Goal: Information Seeking & Learning: Learn about a topic

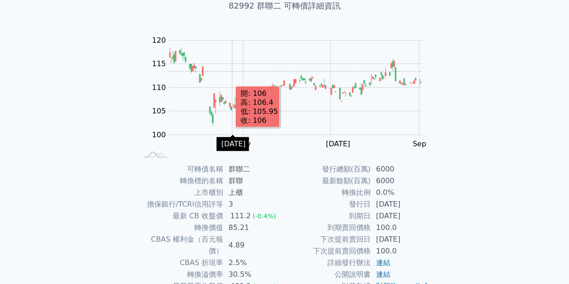
scroll to position [90, 0]
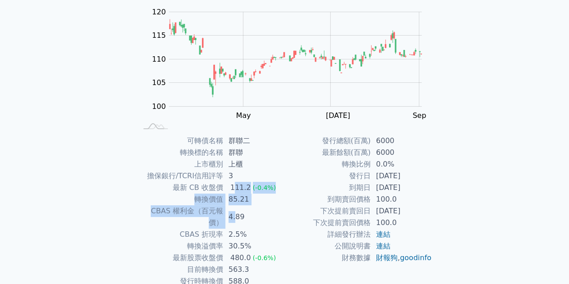
drag, startPoint x: 233, startPoint y: 189, endPoint x: 236, endPoint y: 210, distance: 21.8
click at [236, 210] on tbody "可轉債名稱 群聯二 轉換標的名稱 群聯 上市櫃別 上櫃 擔保銀行/TCRI信用評等 3 最新 CB 收盤價 111.2 (-0.4%) 轉換價值 85.21 …" at bounding box center [211, 217] width 148 height 164
click at [236, 229] on td "2.5%" at bounding box center [254, 235] width 62 height 12
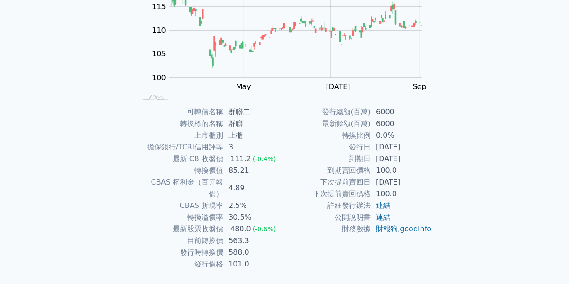
scroll to position [132, 0]
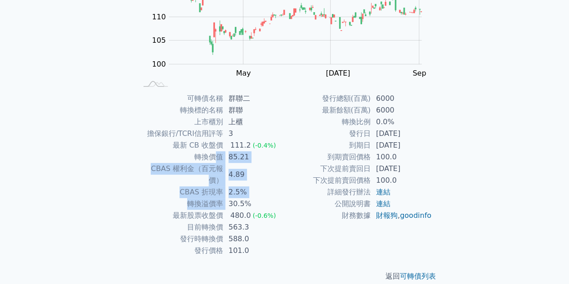
drag, startPoint x: 214, startPoint y: 162, endPoint x: 226, endPoint y: 192, distance: 31.9
click at [226, 192] on tbody "可轉債名稱 群聯二 轉換標的名稱 群聯 上市櫃別 上櫃 擔保銀行/TCRI信用評等 3 最新 CB 收盤價 111.2 (-0.4%) 轉換價值 85.21 …" at bounding box center [211, 175] width 148 height 164
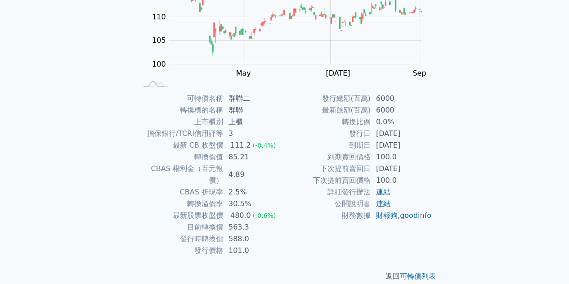
click at [225, 210] on td "480.0 (-0.6%)" at bounding box center [254, 216] width 62 height 12
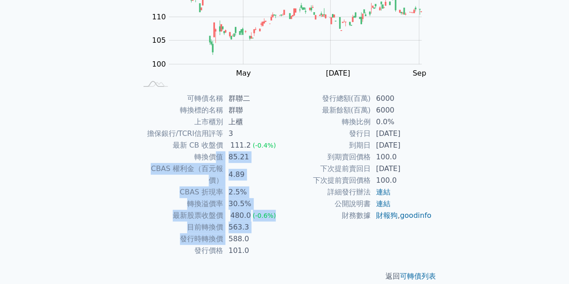
drag, startPoint x: 228, startPoint y: 226, endPoint x: 214, endPoint y: 162, distance: 65.1
click at [214, 162] on tbody "可轉債名稱 群聯二 轉換標的名稱 群聯 上市櫃別 上櫃 擔保銀行/TCRI信用評等 3 最新 CB 收盤價 111.2 (-0.4%) 轉換價值 85.21 …" at bounding box center [211, 175] width 148 height 164
click at [210, 198] on td "轉換溢價率" at bounding box center [180, 204] width 86 height 12
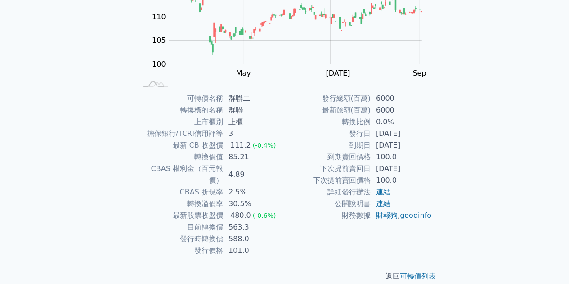
click at [196, 162] on td "轉換價值" at bounding box center [180, 157] width 86 height 12
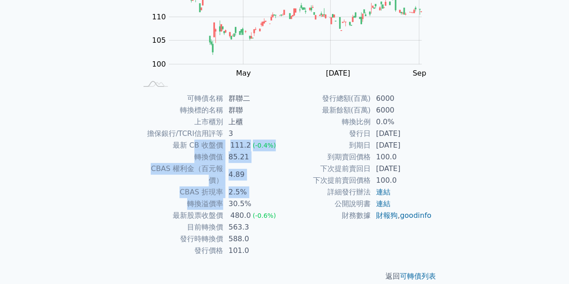
drag, startPoint x: 193, startPoint y: 140, endPoint x: 225, endPoint y: 191, distance: 60.5
click at [226, 192] on tbody "可轉債名稱 群聯二 轉換標的名稱 群聯 上市櫃別 上櫃 擔保銀行/TCRI信用評等 3 最新 CB 收盤價 111.2 (-0.4%) 轉換價值 85.21 …" at bounding box center [211, 175] width 148 height 164
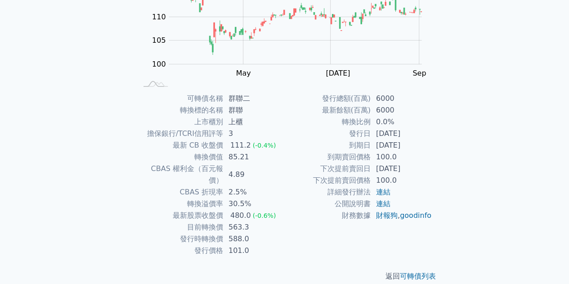
click at [218, 221] on td "目前轉換價" at bounding box center [180, 227] width 86 height 12
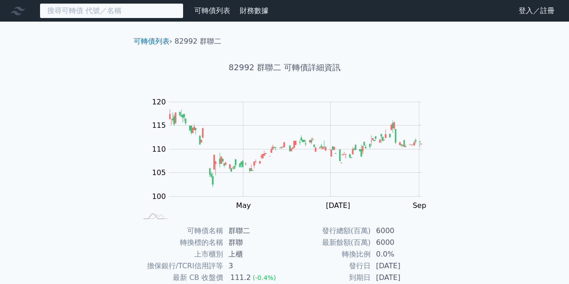
click at [123, 5] on input at bounding box center [112, 10] width 144 height 15
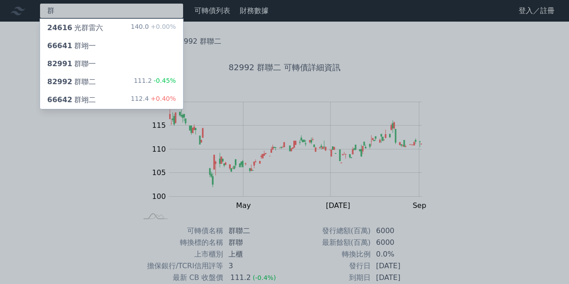
type input "群"
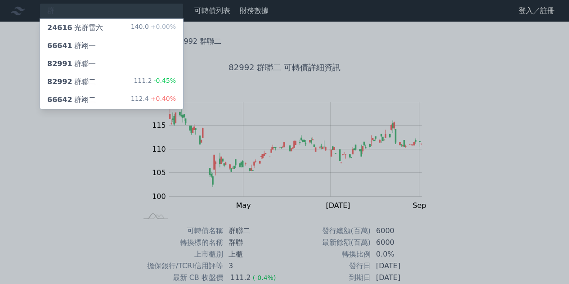
click at [89, 98] on div "66642 群翊二" at bounding box center [71, 100] width 49 height 11
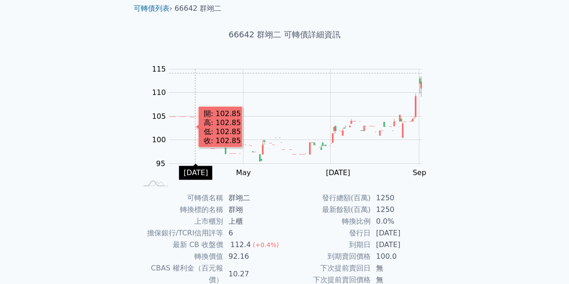
scroll to position [90, 0]
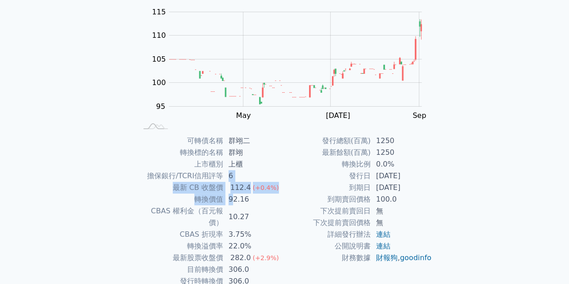
drag, startPoint x: 230, startPoint y: 177, endPoint x: 234, endPoint y: 195, distance: 19.0
click at [234, 195] on tbody "可轉債名稱 群翊二 轉換標的名稱 群翊 上市櫃別 上櫃 擔保銀行/TCRI信用評等 6 最新 CB 收盤價 112.4 (+0.4%) 轉換價值 92.16 …" at bounding box center [211, 217] width 148 height 164
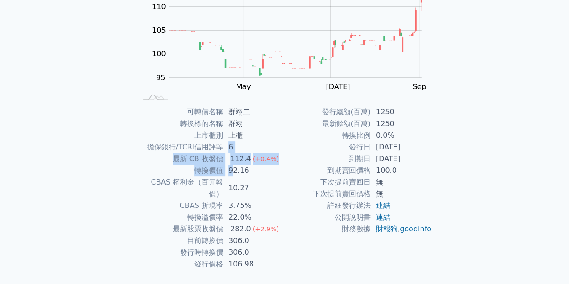
scroll to position [132, 0]
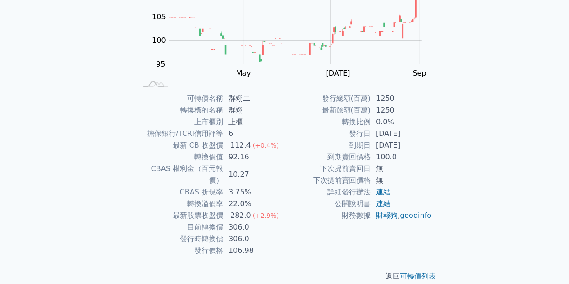
click at [214, 198] on td "轉換溢價率" at bounding box center [180, 204] width 86 height 12
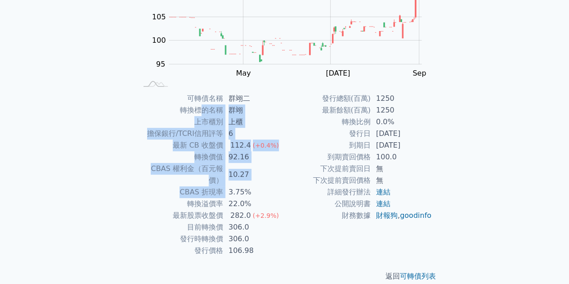
drag, startPoint x: 207, startPoint y: 117, endPoint x: 228, endPoint y: 201, distance: 87.1
click at [228, 197] on tbody "可轉債名稱 群翊二 轉換標的名稱 群翊 上市櫃別 上櫃 擔保銀行/TCRI信用評等 6 最新 CB 收盤價 112.4 (+0.4%) 轉換價值 92.16 …" at bounding box center [211, 175] width 148 height 164
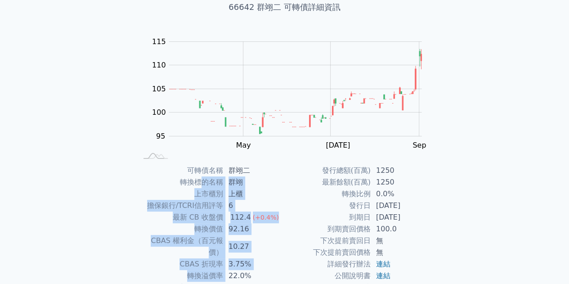
scroll to position [90, 0]
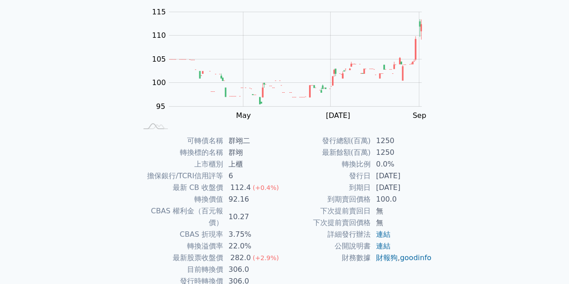
click at [535, 262] on div "可轉債列表 財務數據 可轉債列表 財務數據 登入／註冊 登入／註冊 可轉債列表 › 66642 群翊二 66642 群翊二 可轉債詳細資訊 Zoom Out …" at bounding box center [284, 124] width 569 height 429
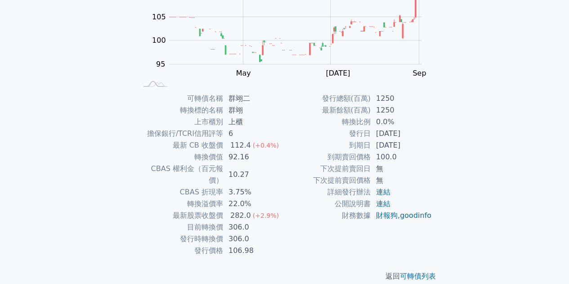
scroll to position [0, 0]
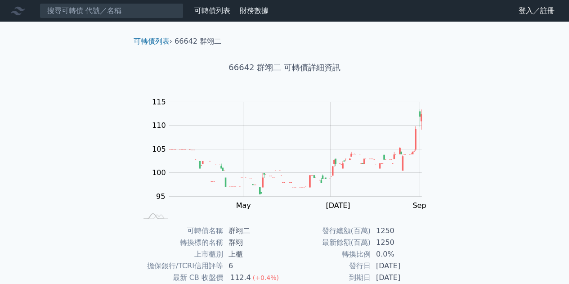
click at [89, 208] on div "可轉債列表 財務數據 可轉債列表 財務數據 登入／註冊 登入／註冊 可轉債列表 › 66642 群翊二 66642 群翊二 可轉債詳細資訊 Zoom Out …" at bounding box center [284, 214] width 569 height 429
